Goal: Navigation & Orientation: Find specific page/section

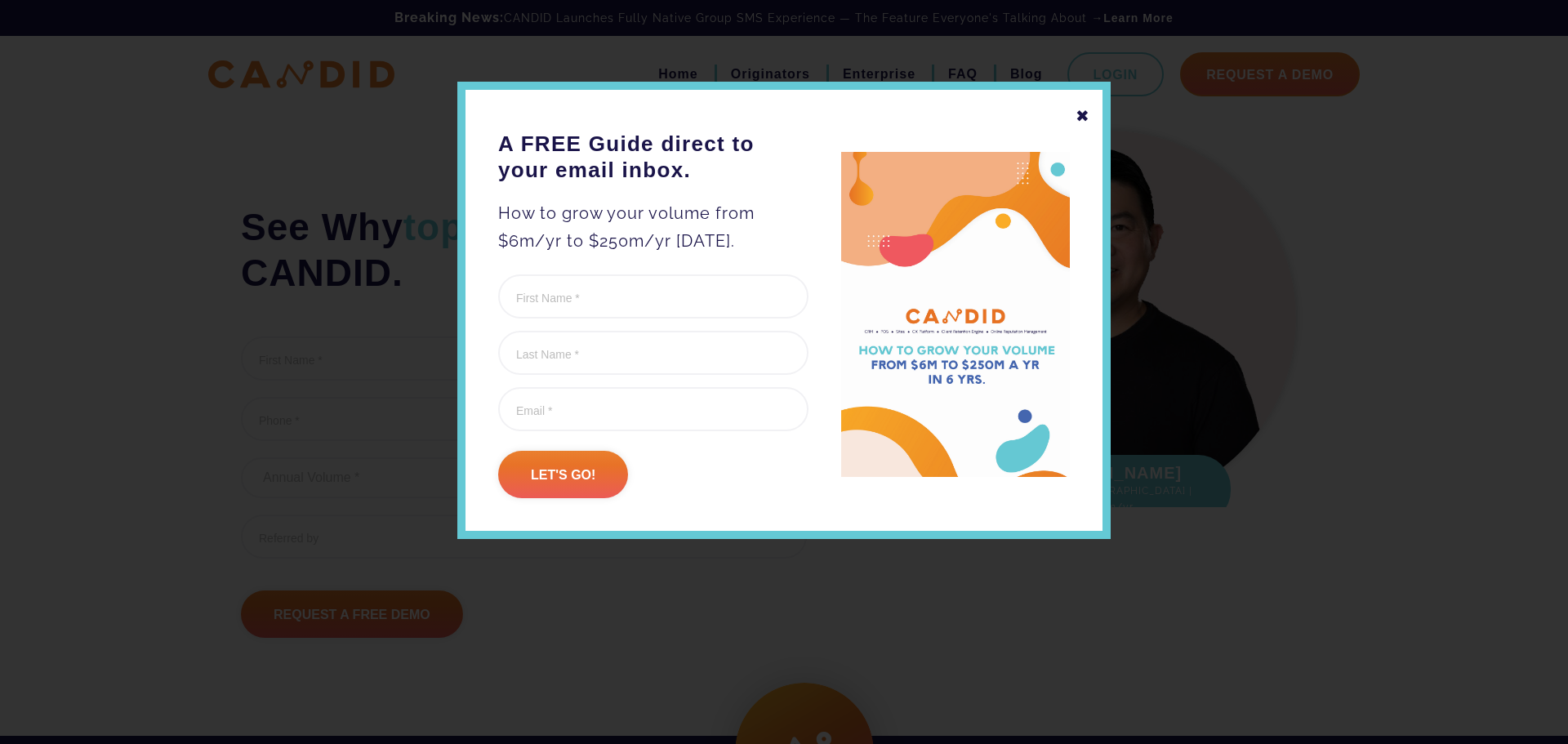
click at [1080, 113] on div "✖" at bounding box center [1082, 115] width 14 height 28
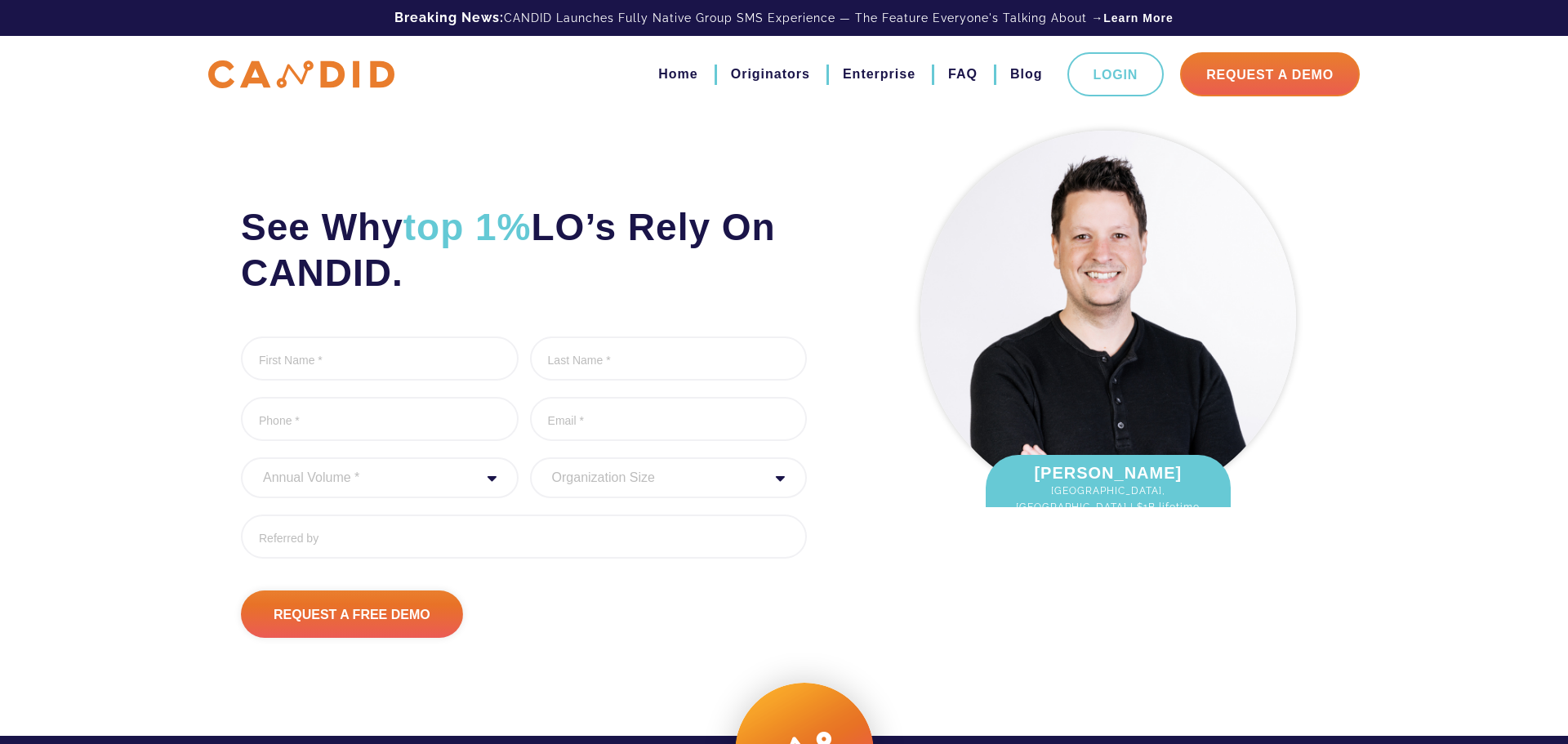
click at [460, 131] on div "See Why top 1% LO’s Rely On CANDID. First Name * 0 of 1000 max characters Last …" at bounding box center [553, 381] width 648 height 516
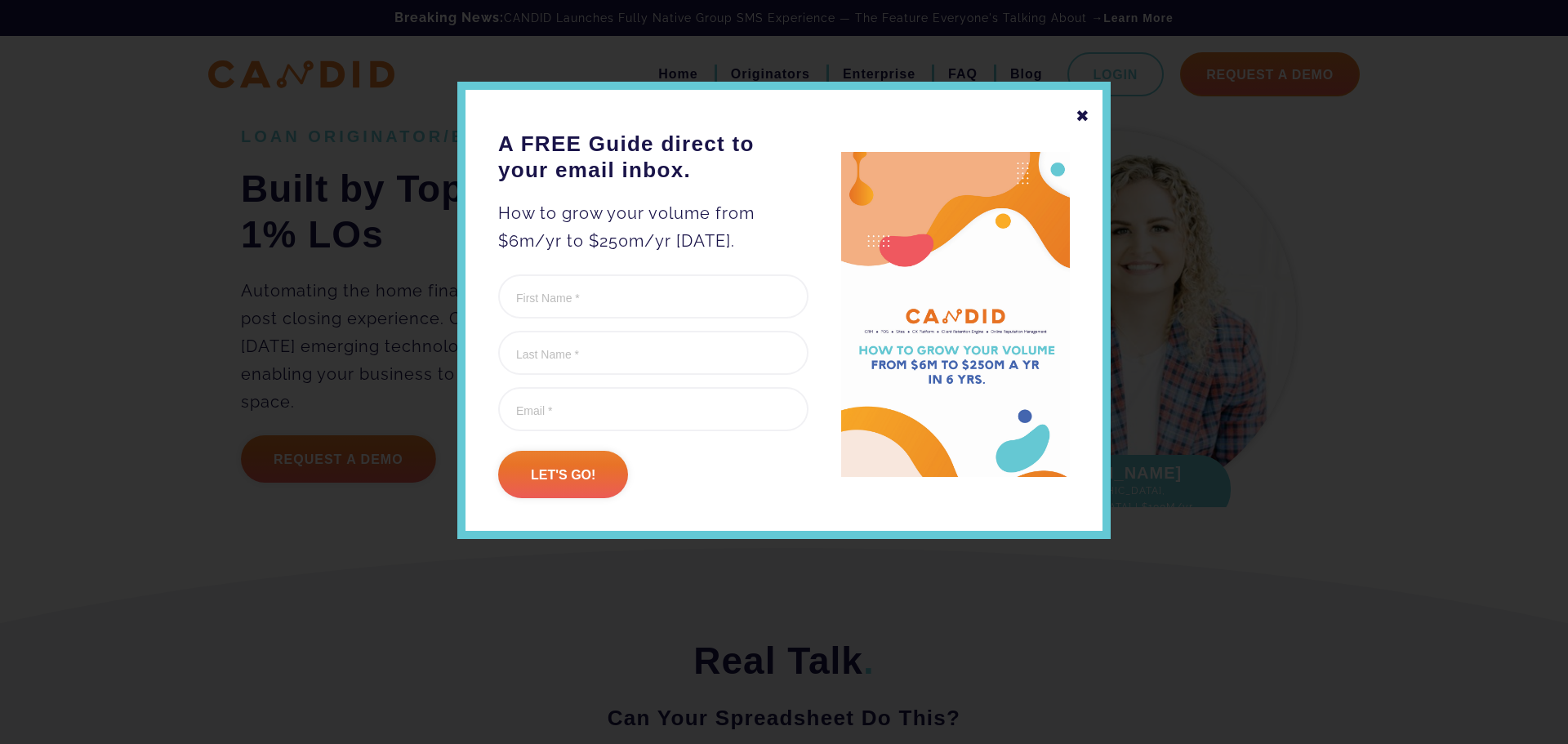
click at [1079, 117] on div "✖" at bounding box center [1082, 115] width 14 height 28
